Goal: Find specific page/section: Find specific page/section

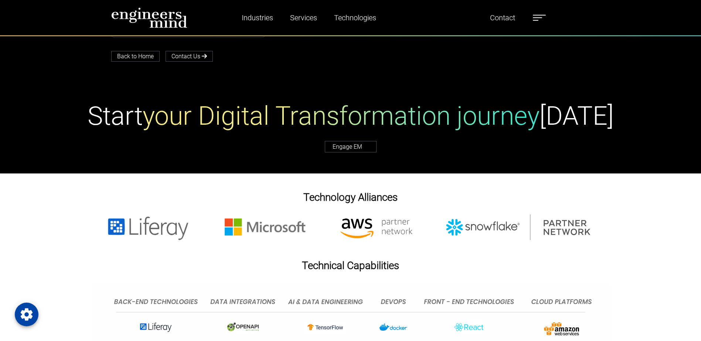
click at [542, 16] on label at bounding box center [539, 18] width 13 height 10
click at [261, 18] on link "Industries" at bounding box center [257, 17] width 37 height 17
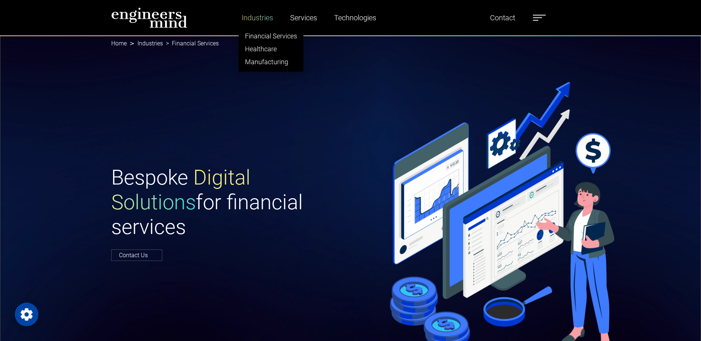
click at [254, 20] on link "Industries" at bounding box center [257, 17] width 37 height 17
